Goal: Information Seeking & Learning: Learn about a topic

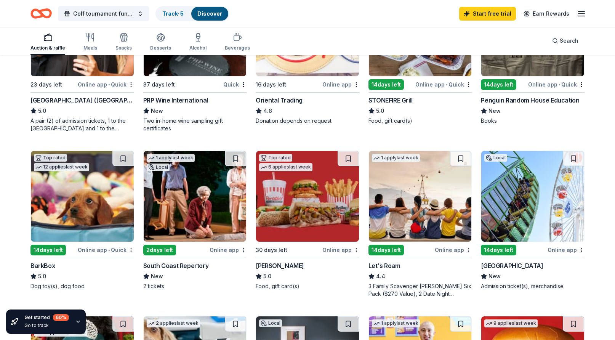
scroll to position [157, 0]
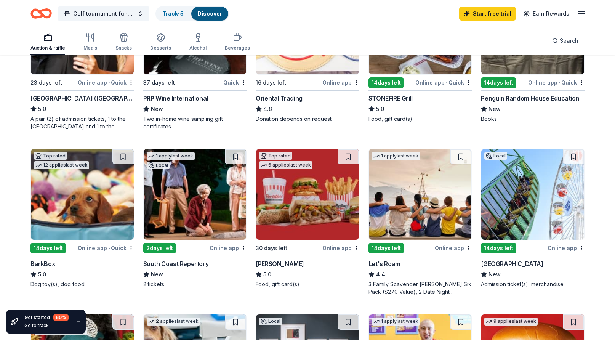
click at [316, 221] on img at bounding box center [307, 194] width 103 height 91
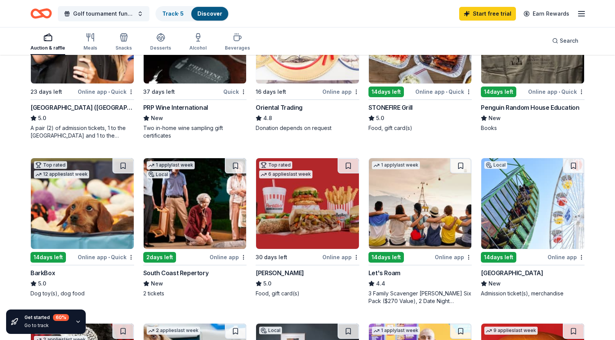
scroll to position [170, 0]
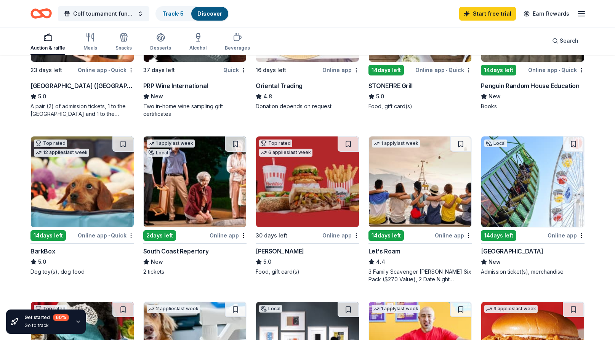
click at [398, 201] on img at bounding box center [420, 181] width 103 height 91
click at [90, 188] on img at bounding box center [82, 181] width 103 height 91
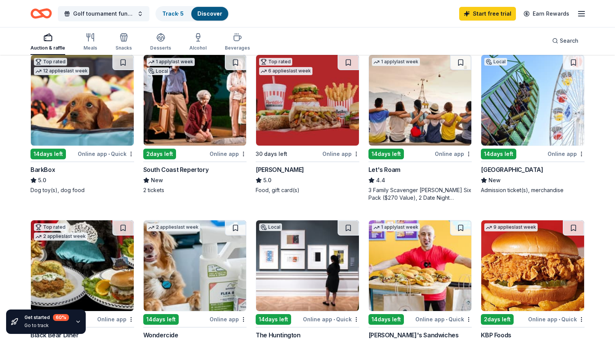
scroll to position [295, 0]
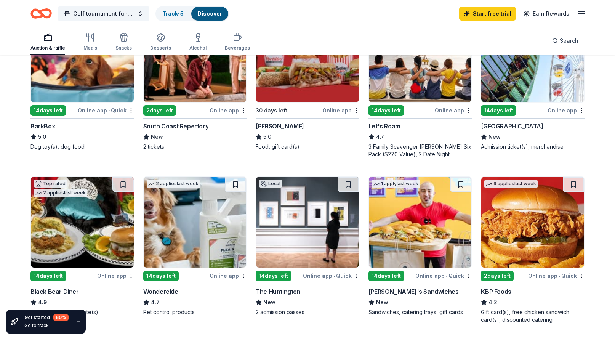
click at [423, 245] on img at bounding box center [420, 222] width 103 height 91
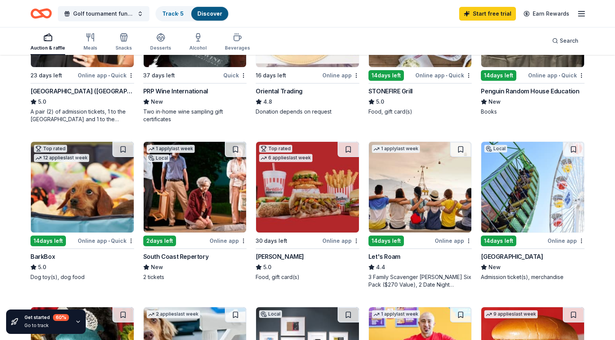
scroll to position [152, 0]
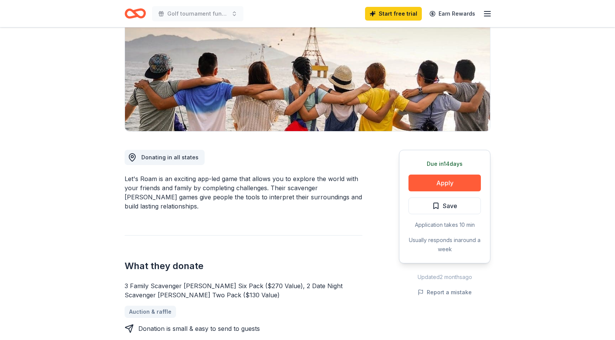
scroll to position [103, 0]
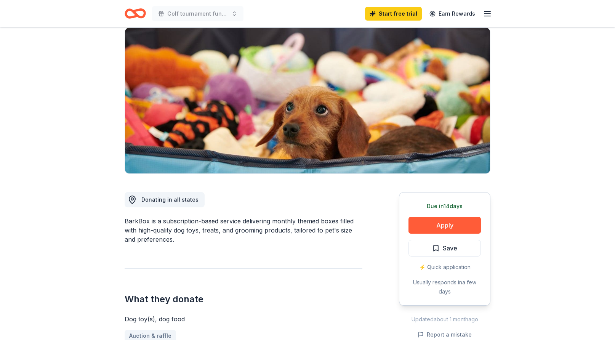
scroll to position [56, 0]
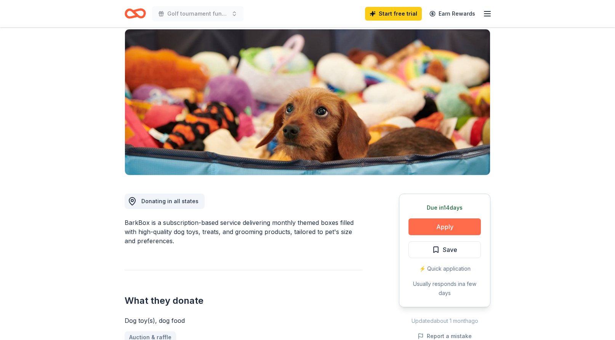
click at [448, 227] on button "Apply" at bounding box center [445, 226] width 72 height 17
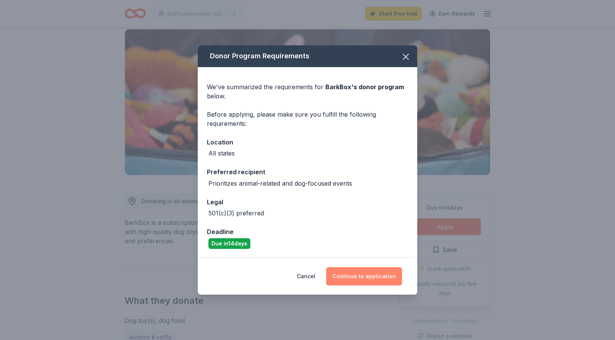
click at [367, 276] on button "Continue to application" at bounding box center [364, 276] width 76 height 18
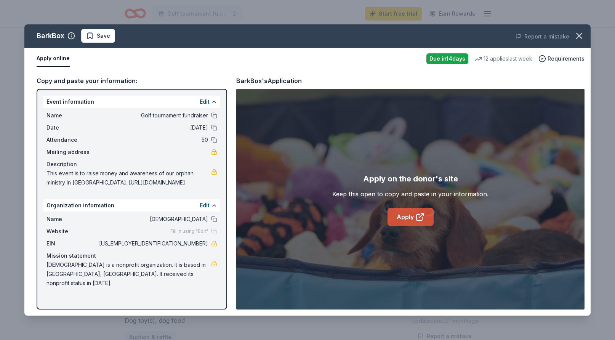
click at [405, 219] on link "Apply" at bounding box center [411, 217] width 46 height 18
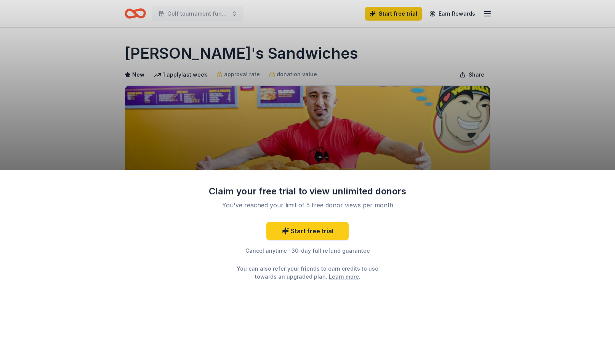
click at [468, 147] on div "Claim your free trial to view unlimited donors You've reached your limit of 5 f…" at bounding box center [307, 170] width 615 height 340
click at [308, 232] on link "Start free trial" at bounding box center [307, 231] width 82 height 18
